Goal: Task Accomplishment & Management: Use online tool/utility

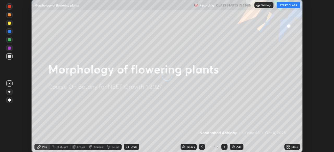
scroll to position [152, 333]
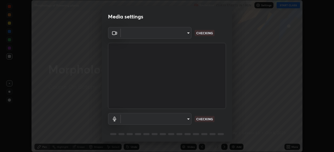
type input "7d0b8c16c6b3f4d335d6c038b97393ba862c98d75c76340e9e82cb338f64ebf2"
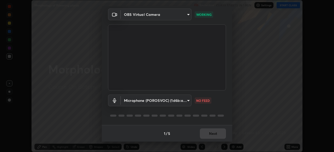
click at [185, 95] on body "Erase all Morphology of flowering plants Recording CLASS STARTS IN 1 MIN Settin…" at bounding box center [167, 76] width 334 height 152
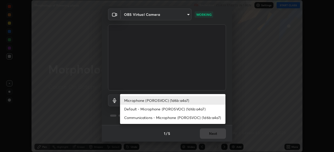
click at [183, 110] on li "Default - Microphone (POROSVOC) (1d6b:a4a7)" at bounding box center [172, 109] width 105 height 9
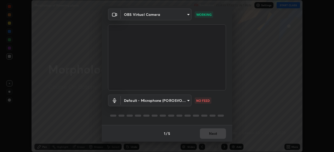
type input "default"
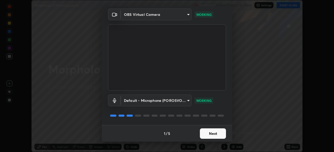
click at [210, 133] on button "Next" at bounding box center [213, 134] width 26 height 10
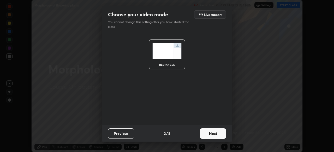
click at [213, 133] on button "Next" at bounding box center [213, 134] width 26 height 10
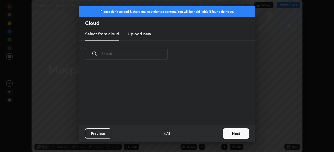
click at [223, 135] on button "Next" at bounding box center [236, 134] width 26 height 10
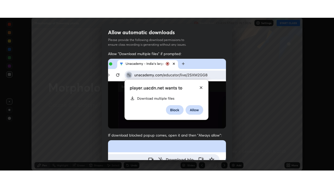
scroll to position [125, 0]
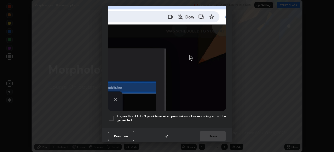
click at [112, 116] on div at bounding box center [111, 118] width 6 height 6
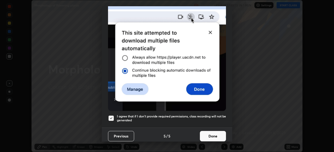
click at [218, 132] on button "Done" at bounding box center [213, 136] width 26 height 10
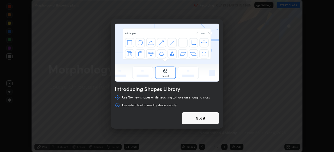
click at [291, 7] on div "Introducing Shapes Library Use 15+ new shapes while teaching to have an engagin…" at bounding box center [167, 76] width 334 height 152
click at [212, 119] on button "Got it" at bounding box center [200, 118] width 38 height 13
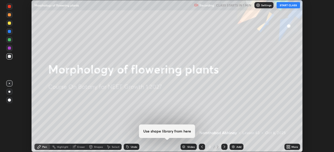
click at [288, 5] on button "START CLASS" at bounding box center [287, 5] width 23 height 6
click at [291, 145] on div "More" at bounding box center [292, 147] width 16 height 6
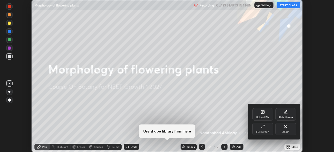
click at [269, 130] on div "Full screen" at bounding box center [262, 129] width 21 height 13
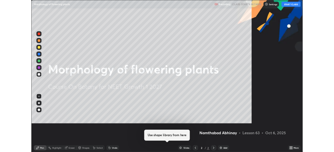
scroll to position [188, 334]
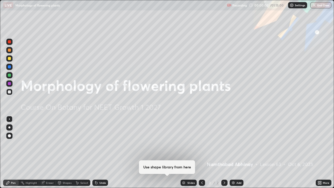
click at [235, 152] on div "Add" at bounding box center [236, 182] width 14 height 6
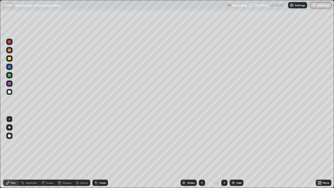
click at [320, 152] on icon at bounding box center [320, 181] width 1 height 1
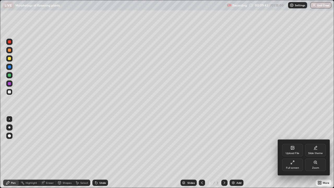
click at [315, 152] on icon at bounding box center [315, 162] width 4 height 4
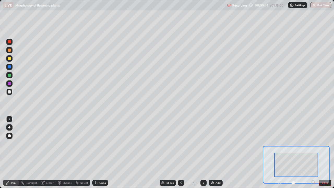
click at [312, 152] on icon at bounding box center [312, 182] width 1 height 0
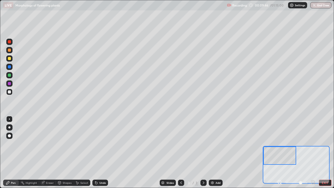
click at [10, 44] on div at bounding box center [9, 42] width 6 height 6
click at [10, 93] on div at bounding box center [9, 91] width 3 height 3
click at [215, 152] on div "Add" at bounding box center [217, 182] width 5 height 3
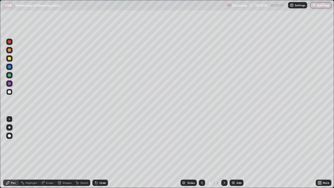
click at [318, 152] on icon at bounding box center [318, 181] width 1 height 1
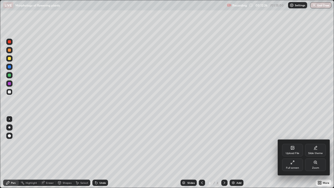
click at [315, 152] on icon at bounding box center [315, 162] width 3 height 3
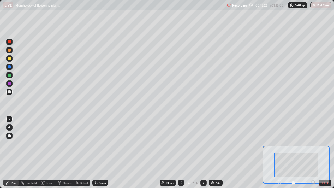
click at [312, 152] on icon at bounding box center [312, 182] width 1 height 0
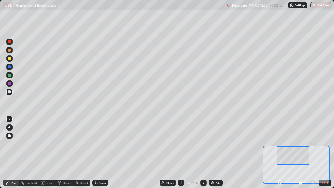
click at [9, 42] on div at bounding box center [9, 41] width 3 height 3
click at [10, 92] on div at bounding box center [9, 91] width 3 height 3
click at [12, 61] on div at bounding box center [9, 58] width 6 height 8
click at [11, 93] on div at bounding box center [9, 92] width 6 height 6
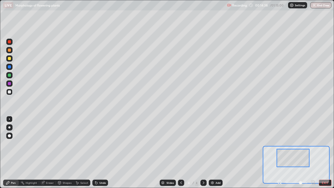
click at [9, 92] on div at bounding box center [9, 91] width 3 height 3
click at [9, 75] on div at bounding box center [9, 74] width 3 height 3
click at [9, 59] on div at bounding box center [9, 58] width 3 height 3
click at [9, 42] on div at bounding box center [9, 41] width 3 height 3
click at [9, 93] on div at bounding box center [9, 91] width 3 height 3
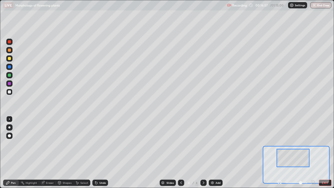
click at [10, 76] on div at bounding box center [9, 74] width 3 height 3
click at [10, 50] on div at bounding box center [9, 49] width 3 height 3
click at [11, 77] on div at bounding box center [9, 75] width 6 height 6
click at [10, 92] on div at bounding box center [9, 91] width 3 height 3
click at [11, 85] on div at bounding box center [9, 83] width 6 height 6
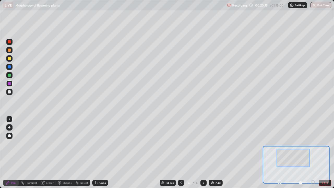
click at [10, 92] on div at bounding box center [9, 91] width 3 height 3
click at [9, 84] on div at bounding box center [9, 83] width 3 height 3
click at [10, 67] on div at bounding box center [9, 66] width 3 height 3
click at [12, 67] on div at bounding box center [9, 67] width 6 height 6
click at [10, 74] on div at bounding box center [9, 74] width 3 height 3
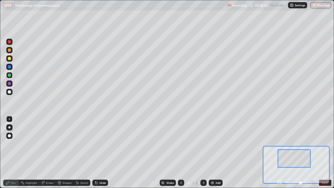
click at [10, 67] on div at bounding box center [9, 66] width 3 height 3
click at [218, 152] on div "Add" at bounding box center [217, 182] width 5 height 3
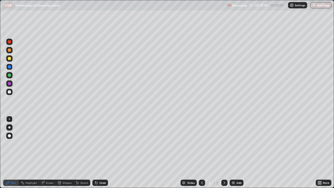
click at [318, 152] on icon at bounding box center [318, 183] width 1 height 1
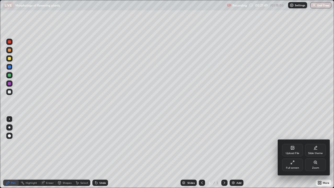
click at [314, 152] on div "Zoom" at bounding box center [315, 167] width 7 height 3
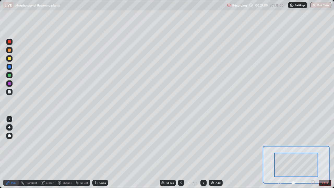
click at [312, 152] on icon at bounding box center [312, 182] width 1 height 0
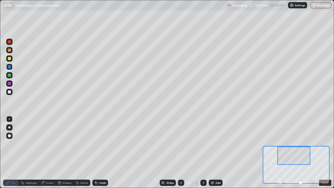
click at [9, 42] on div at bounding box center [9, 41] width 3 height 3
click at [321, 152] on button "EXIT" at bounding box center [324, 182] width 13 height 6
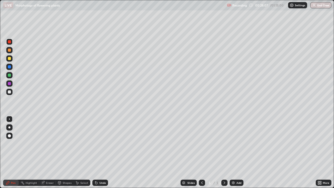
click at [324, 152] on div "More" at bounding box center [323, 182] width 16 height 6
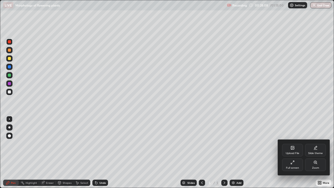
click at [291, 152] on div "Upload File" at bounding box center [292, 153] width 14 height 3
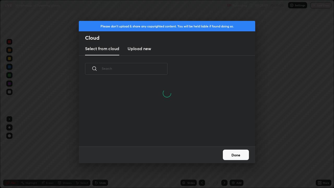
click at [146, 50] on h3 "Upload new" at bounding box center [138, 48] width 23 height 6
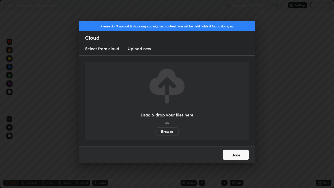
click at [163, 131] on label "Browse" at bounding box center [166, 131] width 23 height 8
click at [155, 131] on input "Browse" at bounding box center [155, 131] width 0 height 8
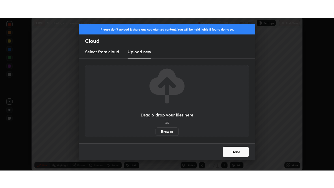
scroll to position [25908, 25727]
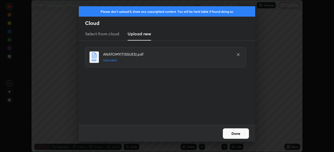
click at [238, 133] on button "Done" at bounding box center [236, 134] width 26 height 10
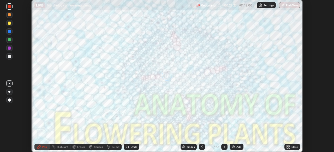
click at [293, 146] on div "More" at bounding box center [294, 147] width 7 height 3
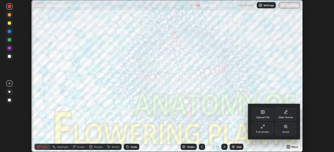
click at [268, 131] on div "Full screen" at bounding box center [262, 132] width 13 height 3
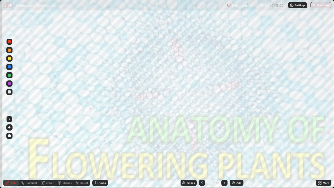
scroll to position [188, 334]
click at [191, 152] on div "Slides" at bounding box center [190, 182] width 7 height 3
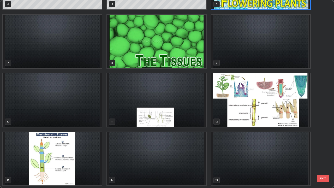
scroll to position [104, 0]
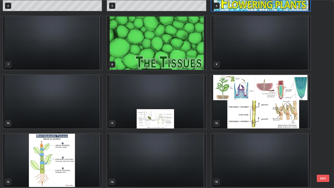
click at [280, 63] on img "grid" at bounding box center [260, 42] width 99 height 53
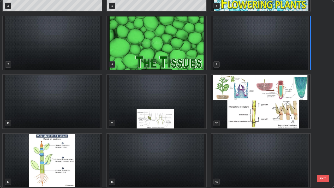
click at [282, 63] on img "grid" at bounding box center [260, 42] width 99 height 53
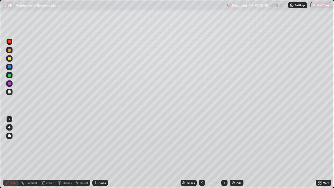
click at [236, 152] on div "Add" at bounding box center [238, 182] width 5 height 3
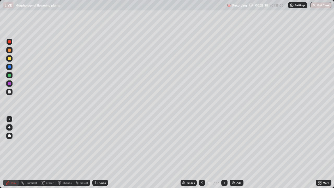
click at [316, 152] on div "More" at bounding box center [323, 182] width 16 height 10
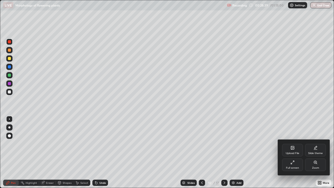
click at [311, 152] on div "Zoom" at bounding box center [315, 164] width 21 height 13
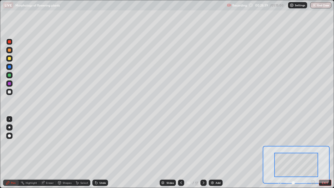
click at [312, 152] on icon at bounding box center [312, 182] width 1 height 0
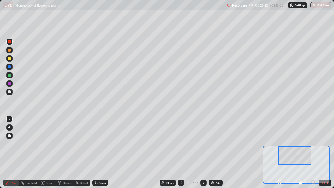
click at [11, 44] on div at bounding box center [9, 42] width 6 height 6
click at [10, 60] on div at bounding box center [9, 58] width 6 height 6
click at [9, 93] on div at bounding box center [9, 91] width 3 height 3
click at [10, 83] on div at bounding box center [9, 83] width 3 height 3
click at [8, 94] on div at bounding box center [9, 92] width 6 height 6
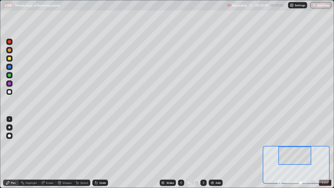
click at [48, 152] on div "Eraser" at bounding box center [50, 182] width 8 height 3
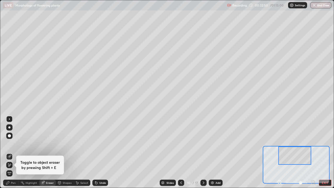
click at [13, 152] on div "Pen" at bounding box center [13, 182] width 5 height 3
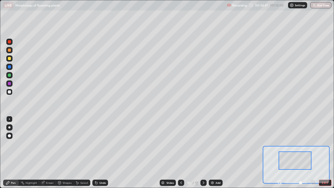
click at [9, 59] on div at bounding box center [9, 58] width 3 height 3
click at [9, 44] on div at bounding box center [9, 42] width 6 height 6
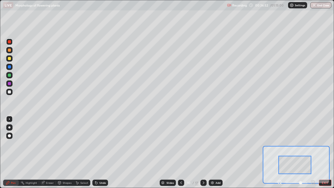
click at [321, 152] on button "EXIT" at bounding box center [324, 182] width 13 height 6
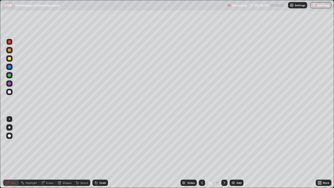
click at [186, 152] on div "Slides" at bounding box center [188, 182] width 16 height 6
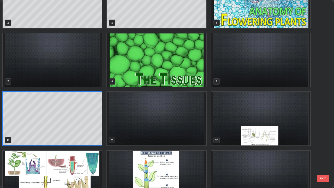
scroll to position [91, 0]
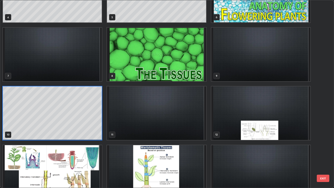
click at [139, 152] on img "grid" at bounding box center [156, 171] width 99 height 53
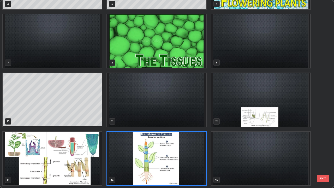
click at [129, 152] on img "grid" at bounding box center [156, 158] width 99 height 53
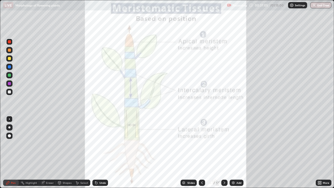
click at [9, 42] on div at bounding box center [9, 41] width 3 height 3
click at [10, 59] on div at bounding box center [9, 58] width 3 height 3
click at [130, 152] on div "Slides 14 / 17 Add" at bounding box center [211, 182] width 207 height 10
click at [10, 41] on div at bounding box center [9, 41] width 3 height 3
click at [9, 59] on div at bounding box center [9, 58] width 3 height 3
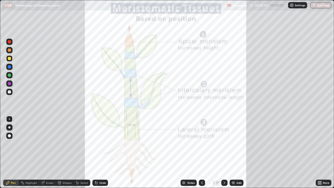
click at [10, 75] on div at bounding box center [9, 74] width 3 height 3
click at [8, 50] on div at bounding box center [9, 49] width 3 height 3
click at [9, 75] on div at bounding box center [9, 74] width 3 height 3
click at [9, 52] on div at bounding box center [9, 50] width 6 height 6
click at [9, 83] on div at bounding box center [9, 83] width 3 height 3
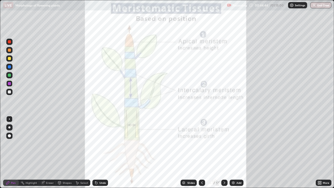
click at [187, 152] on div "Slides" at bounding box center [190, 182] width 7 height 3
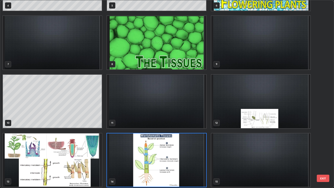
scroll to position [99, 0]
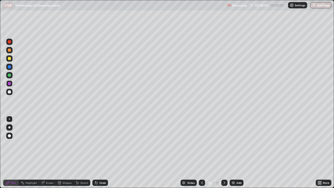
click at [323, 152] on div "More" at bounding box center [325, 182] width 7 height 3
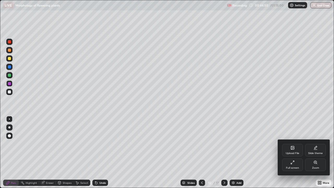
click at [314, 152] on icon at bounding box center [315, 162] width 4 height 4
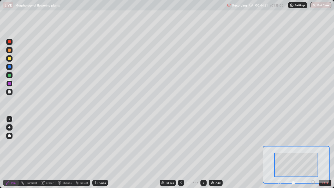
click at [314, 152] on icon at bounding box center [312, 181] width 5 height 5
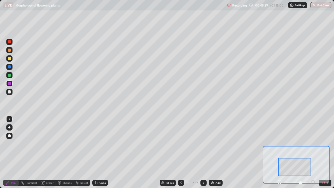
click at [9, 92] on div at bounding box center [9, 91] width 3 height 3
click at [9, 58] on div at bounding box center [9, 58] width 3 height 3
click at [10, 60] on div at bounding box center [9, 58] width 6 height 6
click at [9, 45] on div at bounding box center [9, 42] width 6 height 6
click at [50, 152] on div "Eraser" at bounding box center [50, 182] width 8 height 3
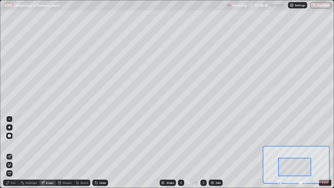
click at [13, 152] on div "Pen" at bounding box center [13, 182] width 5 height 3
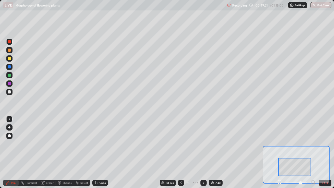
click at [165, 152] on div "Slides" at bounding box center [167, 182] width 16 height 6
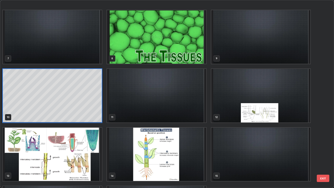
scroll to position [121, 0]
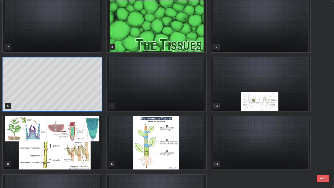
click at [136, 151] on img "grid" at bounding box center [156, 142] width 99 height 53
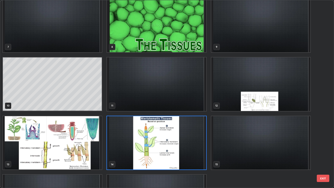
click at [133, 152] on img "grid" at bounding box center [156, 142] width 99 height 53
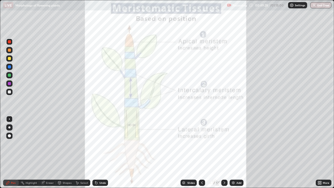
click at [7, 56] on div at bounding box center [9, 58] width 6 height 6
click at [182, 152] on div "Slides" at bounding box center [188, 182] width 16 height 6
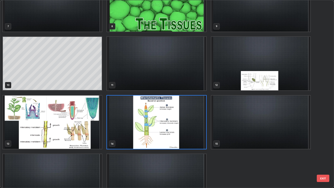
scroll to position [142, 0]
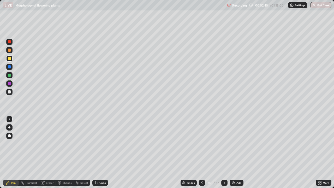
click at [324, 152] on div "More" at bounding box center [323, 182] width 16 height 6
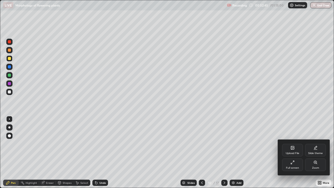
click at [316, 152] on div "Zoom" at bounding box center [315, 167] width 7 height 3
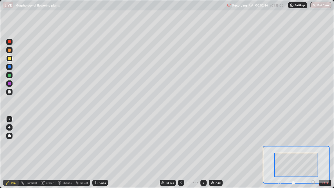
click at [312, 152] on icon at bounding box center [312, 181] width 5 height 5
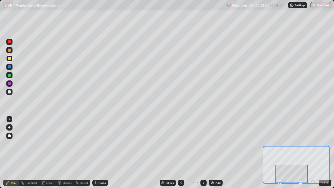
click at [168, 152] on div "Slides" at bounding box center [167, 182] width 16 height 6
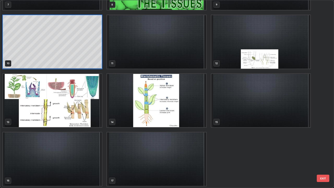
scroll to position [163, 0]
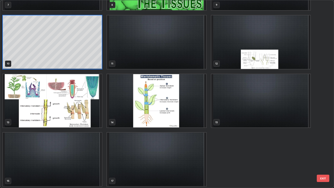
click at [93, 113] on img "grid" at bounding box center [52, 100] width 99 height 53
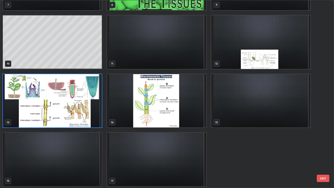
click at [91, 111] on img "grid" at bounding box center [52, 100] width 99 height 53
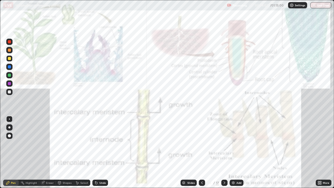
click at [190, 152] on div "Slides" at bounding box center [190, 182] width 7 height 3
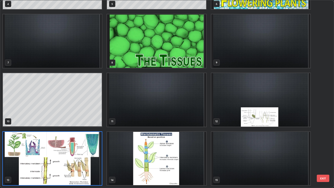
scroll to position [186, 330]
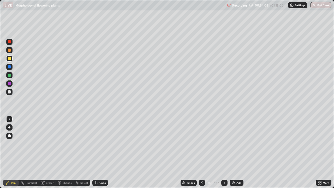
click at [322, 152] on div "More" at bounding box center [323, 182] width 16 height 6
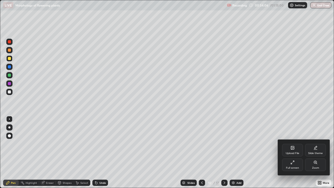
click at [314, 152] on div "Zoom" at bounding box center [315, 164] width 21 height 13
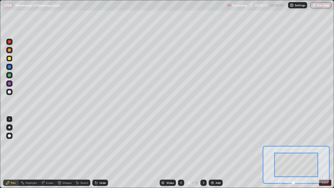
click at [312, 152] on icon at bounding box center [312, 182] width 1 height 0
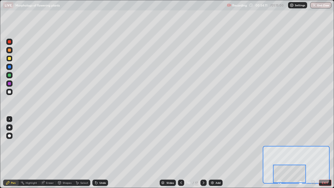
click at [10, 43] on div at bounding box center [9, 41] width 3 height 3
click at [9, 92] on div at bounding box center [9, 91] width 3 height 3
click at [47, 152] on div "Eraser" at bounding box center [50, 182] width 8 height 3
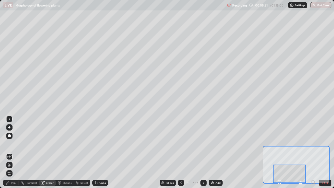
click at [14, 152] on div "Pen" at bounding box center [11, 182] width 16 height 6
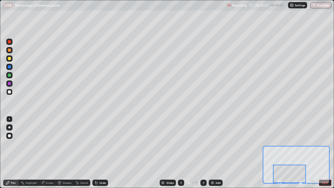
click at [8, 58] on div at bounding box center [9, 58] width 3 height 3
click at [7, 93] on div at bounding box center [9, 92] width 6 height 6
click at [9, 59] on div at bounding box center [9, 58] width 3 height 3
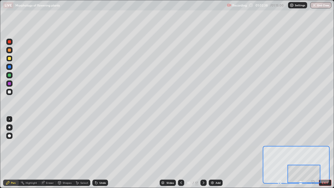
click at [9, 92] on div at bounding box center [9, 91] width 3 height 3
click at [9, 58] on div at bounding box center [9, 58] width 3 height 3
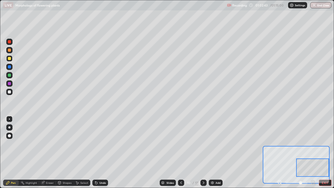
click at [9, 59] on div at bounding box center [9, 58] width 3 height 3
click at [8, 76] on div at bounding box center [9, 74] width 3 height 3
click at [10, 83] on div at bounding box center [9, 83] width 3 height 3
click at [11, 92] on div at bounding box center [9, 92] width 6 height 6
click at [10, 57] on div at bounding box center [9, 58] width 3 height 3
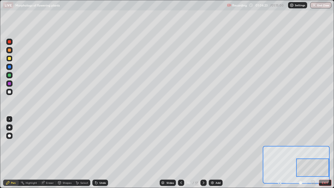
click at [10, 92] on div at bounding box center [9, 91] width 3 height 3
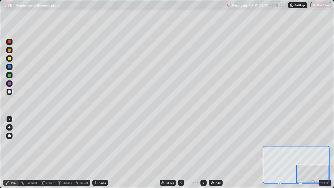
click at [10, 59] on div at bounding box center [9, 58] width 3 height 3
click at [10, 44] on div at bounding box center [9, 42] width 6 height 6
click at [8, 59] on div at bounding box center [9, 58] width 3 height 3
click at [9, 92] on div at bounding box center [9, 91] width 3 height 3
click at [10, 91] on div at bounding box center [9, 91] width 3 height 3
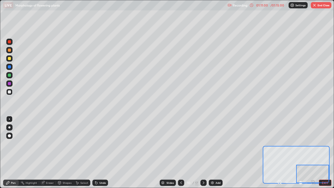
click at [210, 152] on img at bounding box center [212, 182] width 4 height 4
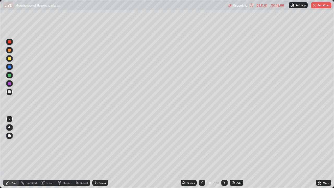
click at [320, 152] on icon at bounding box center [320, 181] width 1 height 1
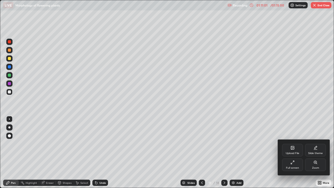
click at [312, 152] on div "Zoom" at bounding box center [315, 164] width 21 height 13
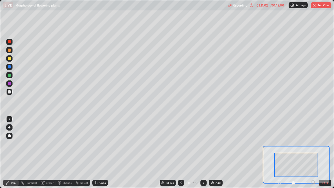
click at [312, 152] on icon at bounding box center [312, 182] width 1 height 0
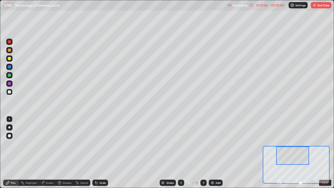
click at [10, 58] on div at bounding box center [9, 58] width 3 height 3
click at [8, 94] on div at bounding box center [9, 92] width 6 height 6
click at [9, 42] on div at bounding box center [9, 41] width 3 height 3
click at [9, 93] on div at bounding box center [9, 91] width 3 height 3
click at [45, 152] on div "Eraser" at bounding box center [47, 182] width 17 height 6
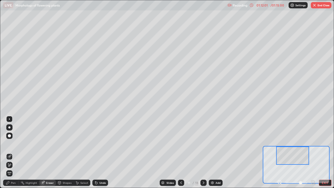
click at [12, 152] on div "Pen" at bounding box center [13, 182] width 5 height 3
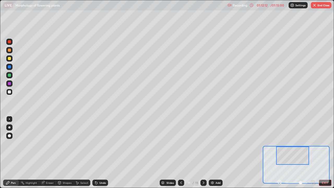
click at [10, 84] on div at bounding box center [9, 83] width 3 height 3
click at [11, 92] on div at bounding box center [9, 91] width 3 height 3
click at [9, 59] on div at bounding box center [9, 58] width 3 height 3
click at [9, 94] on div at bounding box center [9, 92] width 6 height 6
click at [9, 67] on div at bounding box center [9, 66] width 3 height 3
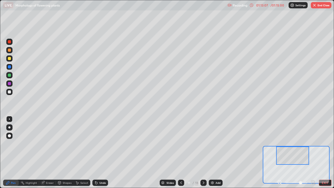
click at [9, 93] on div at bounding box center [9, 91] width 3 height 3
click at [11, 41] on div at bounding box center [9, 42] width 6 height 6
click at [10, 59] on div at bounding box center [9, 58] width 3 height 3
click at [10, 83] on div at bounding box center [9, 83] width 3 height 3
click at [12, 89] on div at bounding box center [9, 92] width 6 height 8
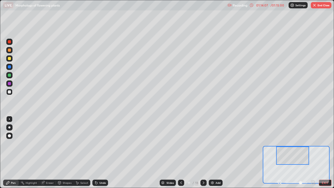
click at [10, 66] on div at bounding box center [9, 66] width 3 height 3
click at [10, 92] on div at bounding box center [9, 91] width 3 height 3
click at [9, 67] on div at bounding box center [9, 66] width 3 height 3
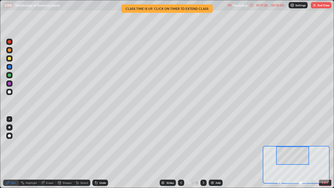
click at [10, 90] on div at bounding box center [9, 91] width 3 height 3
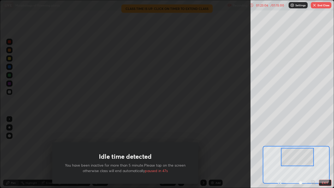
click at [211, 127] on div "Idle time detected You have been inactive for more than 5 minute.Please tap on …" at bounding box center [125, 94] width 250 height 188
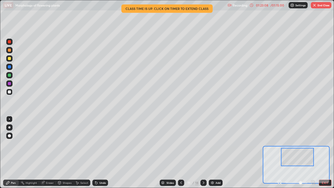
click at [295, 7] on div "Settings" at bounding box center [297, 5] width 19 height 6
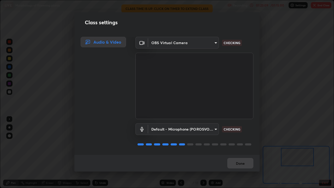
click at [275, 29] on div "Class settings Audio & Video OBS Virtual Camera 7d0b8c16c6b3f4d335d6c038b97393b…" at bounding box center [167, 94] width 334 height 188
click at [269, 28] on div "Class settings Audio & Video OBS Virtual Camera 7d0b8c16c6b3f4d335d6c038b97393b…" at bounding box center [167, 94] width 334 height 188
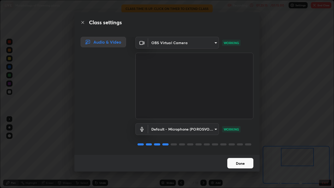
click at [245, 152] on button "Done" at bounding box center [240, 163] width 26 height 10
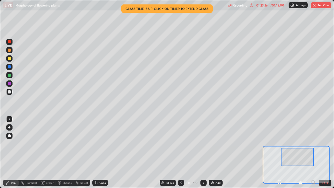
click at [267, 6] on div "01:23:16" at bounding box center [261, 5] width 15 height 3
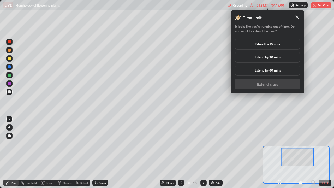
click at [266, 45] on h5 "Extend by 10 mins" at bounding box center [267, 44] width 26 height 5
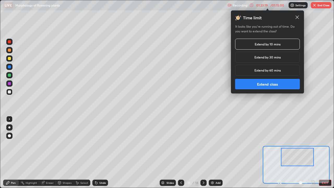
click at [285, 86] on button "Extend class" at bounding box center [267, 84] width 65 height 10
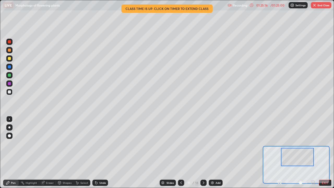
click at [321, 6] on button "End Class" at bounding box center [320, 5] width 21 height 6
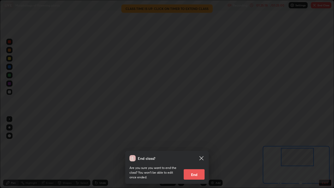
click at [198, 152] on div "Are you sure you want to end the class? You won’t be able to edit once ended. E…" at bounding box center [166, 170] width 75 height 18
click at [198, 152] on button "End" at bounding box center [193, 174] width 21 height 10
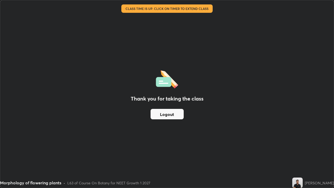
click at [179, 115] on button "Logout" at bounding box center [166, 114] width 33 height 10
